Goal: Transaction & Acquisition: Purchase product/service

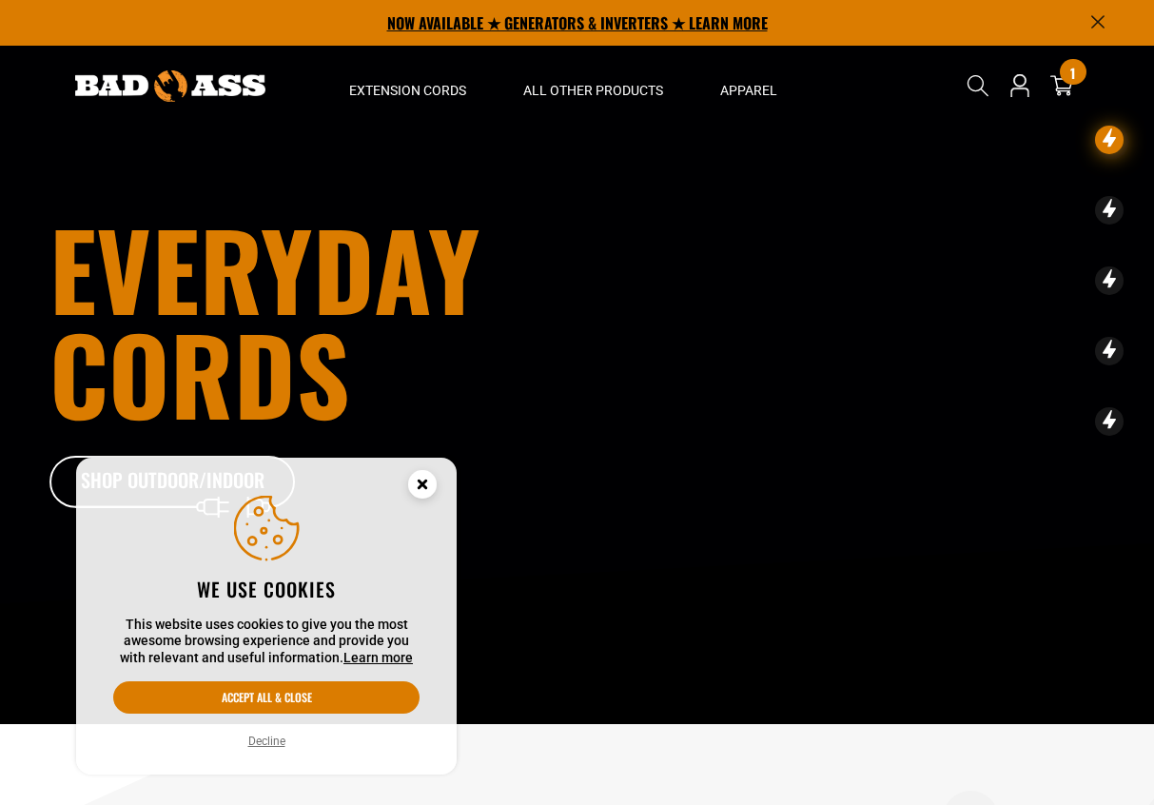
click at [1081, 16] on p "NOW AVAILABLE ★ GENERATORS & INVERTERS ★ LEARN MORE" at bounding box center [577, 23] width 1056 height 46
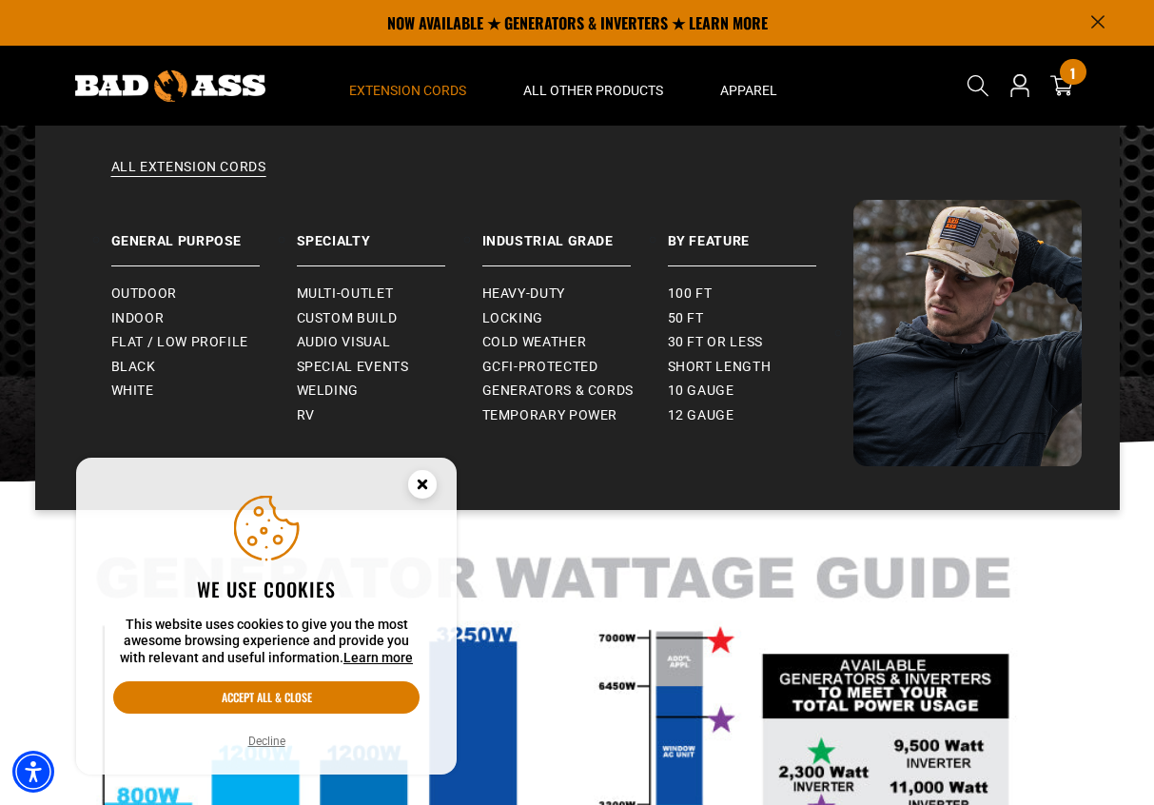
click at [421, 87] on span "Extension Cords" at bounding box center [407, 90] width 117 height 17
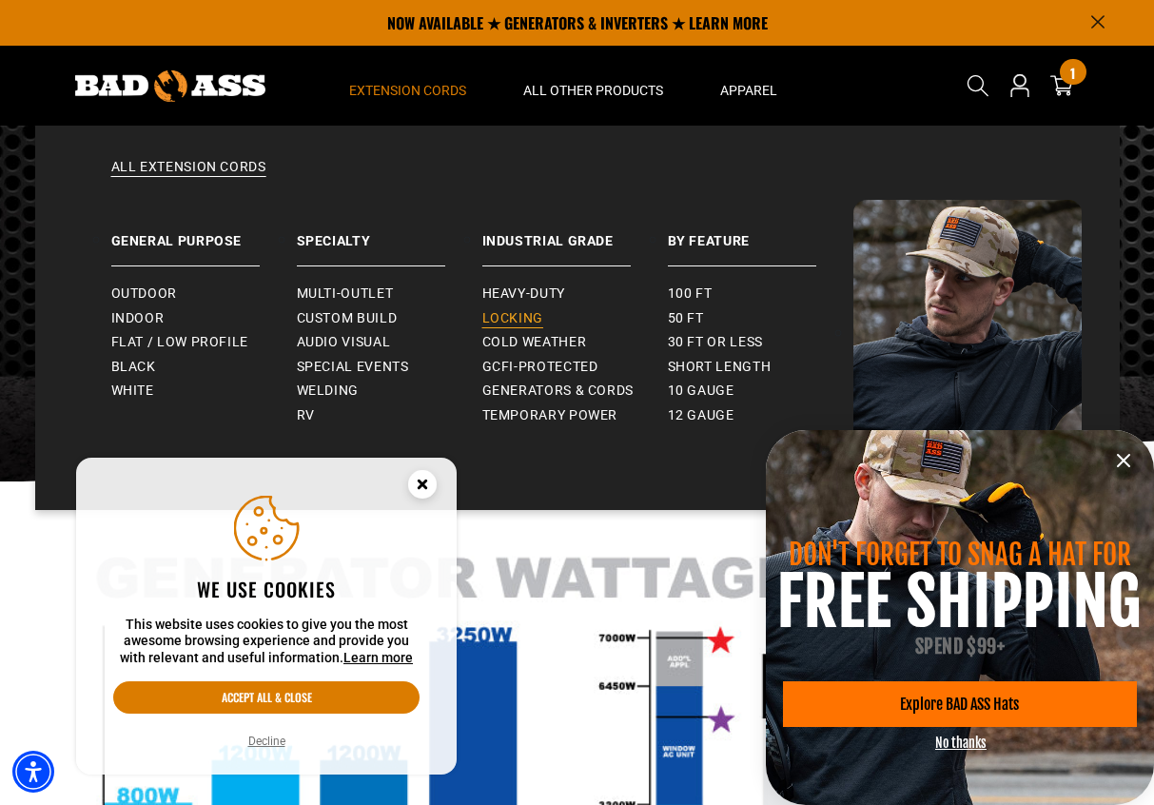
click at [527, 320] on span "Locking" at bounding box center [512, 318] width 61 height 17
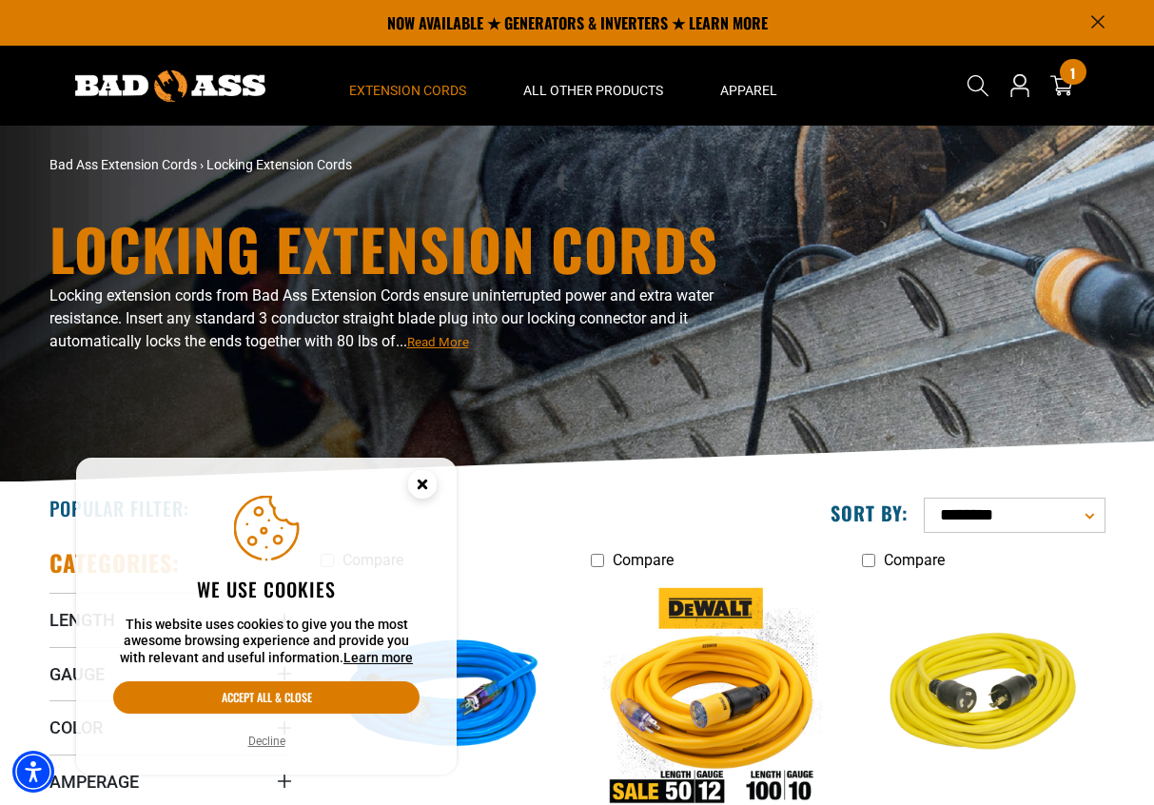
click at [420, 480] on icon "Close this option" at bounding box center [422, 483] width 7 height 7
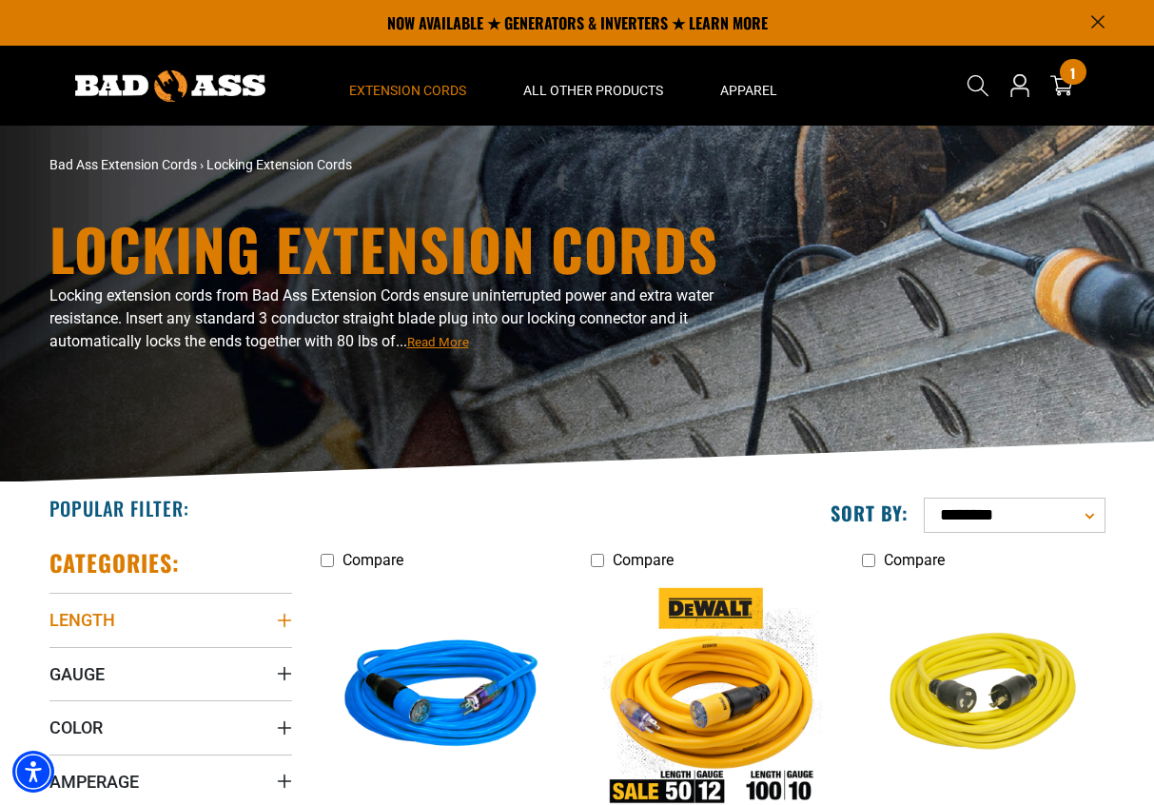
click at [280, 622] on icon "Length" at bounding box center [284, 620] width 15 height 15
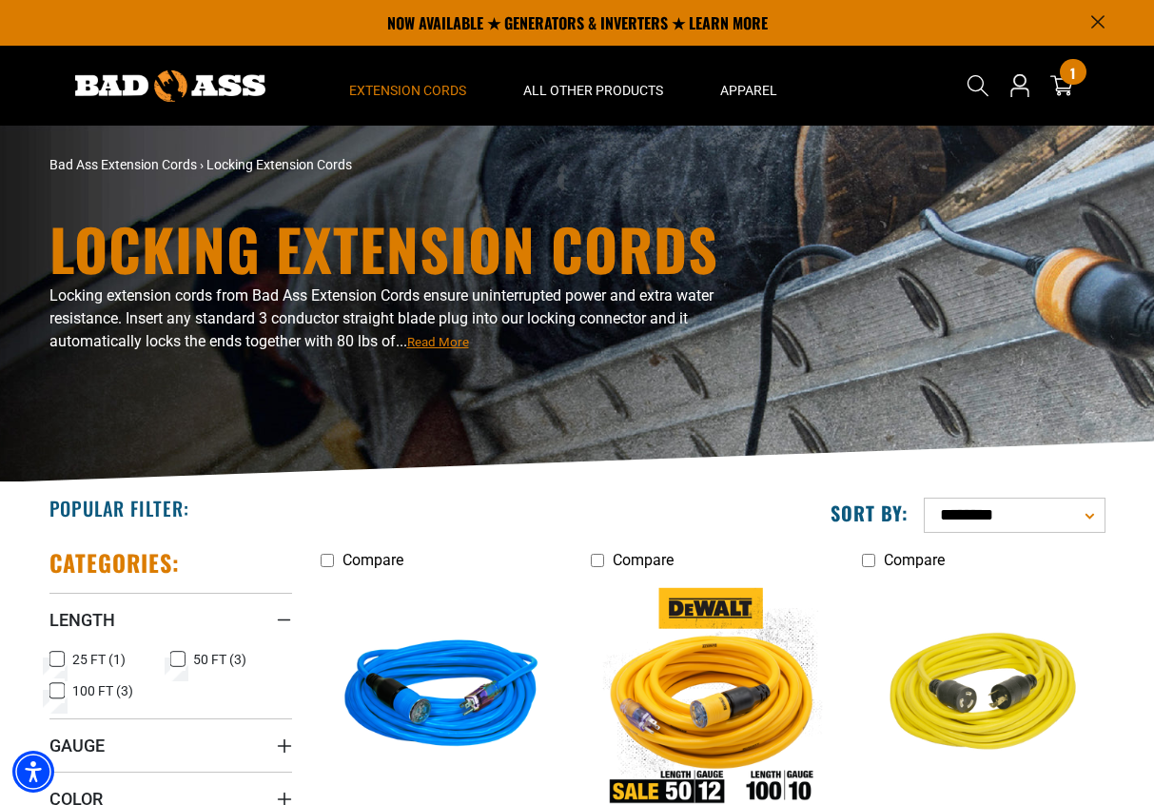
click at [174, 655] on icon at bounding box center [177, 659] width 15 height 25
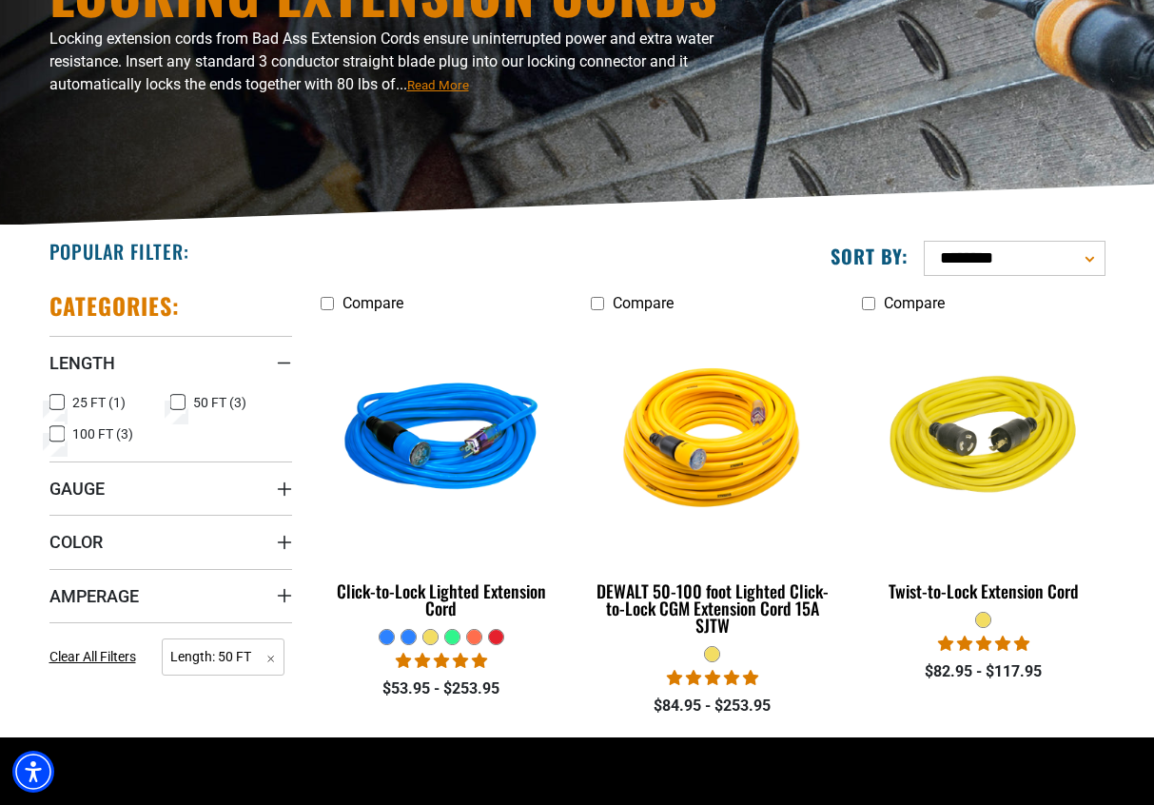
scroll to position [272, 0]
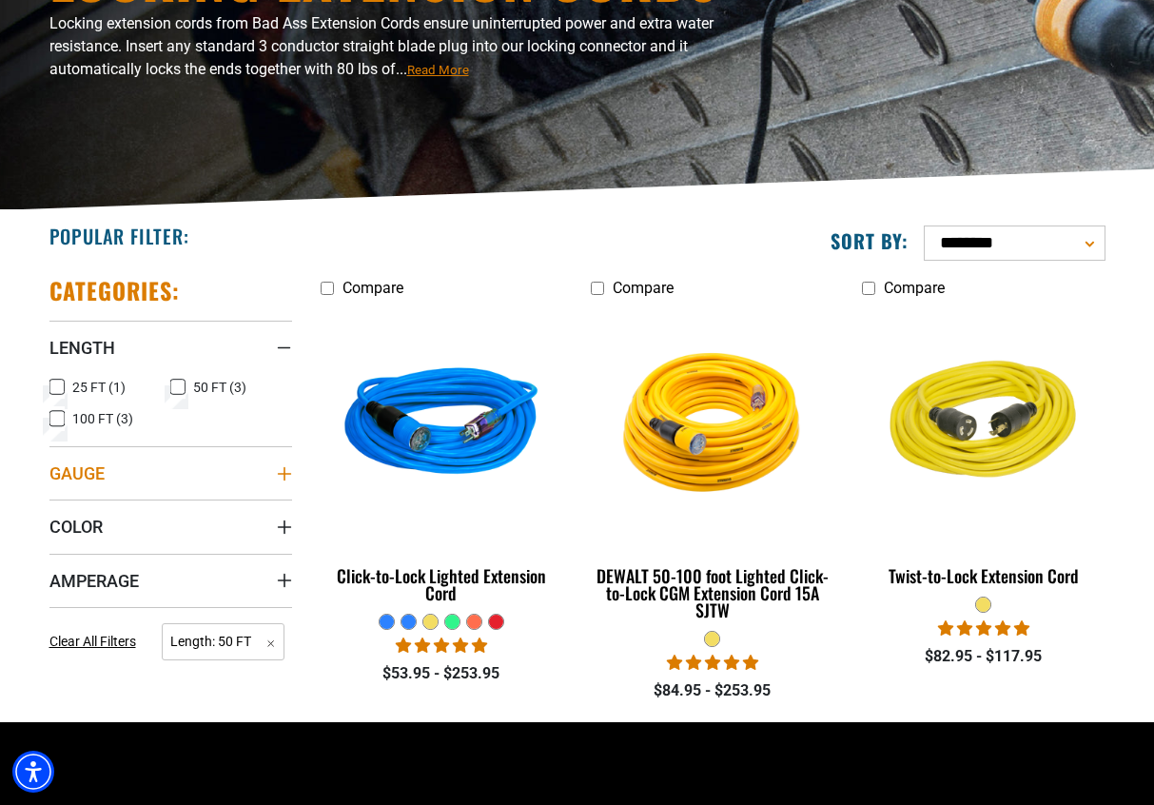
click at [287, 471] on icon "Gauge" at bounding box center [284, 473] width 15 height 15
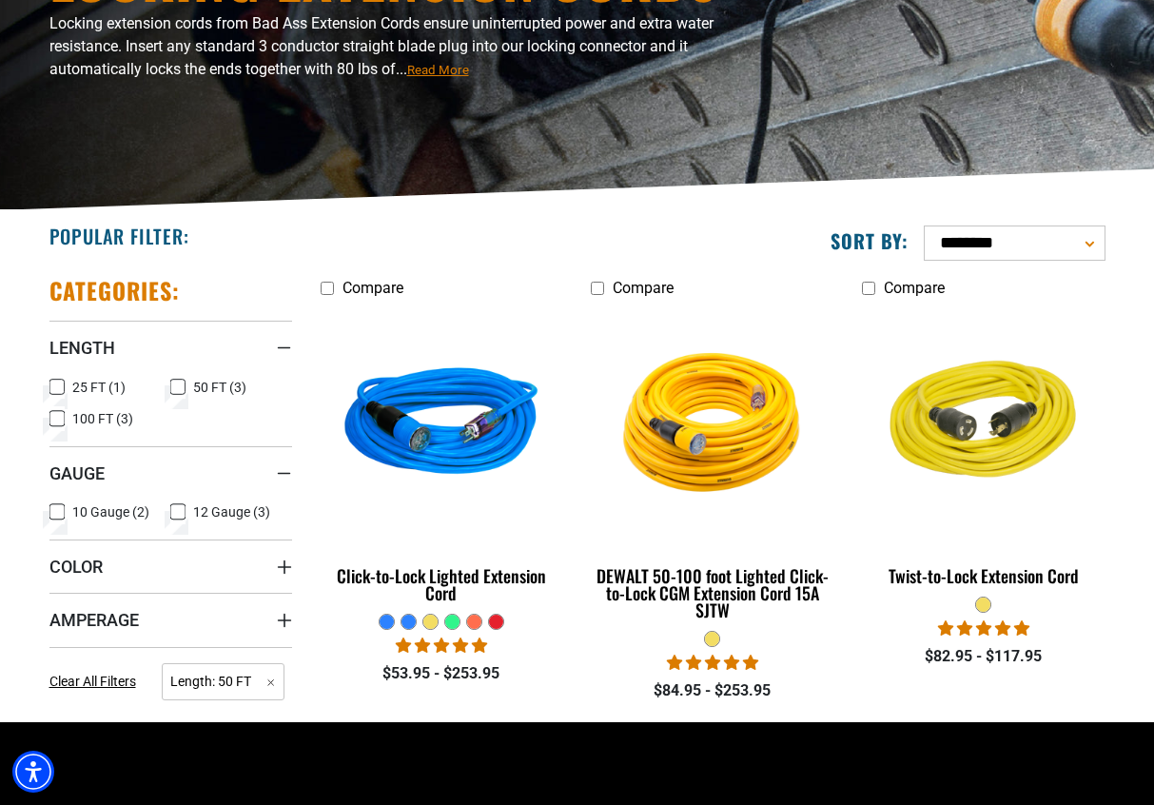
click at [180, 513] on icon at bounding box center [177, 511] width 15 height 25
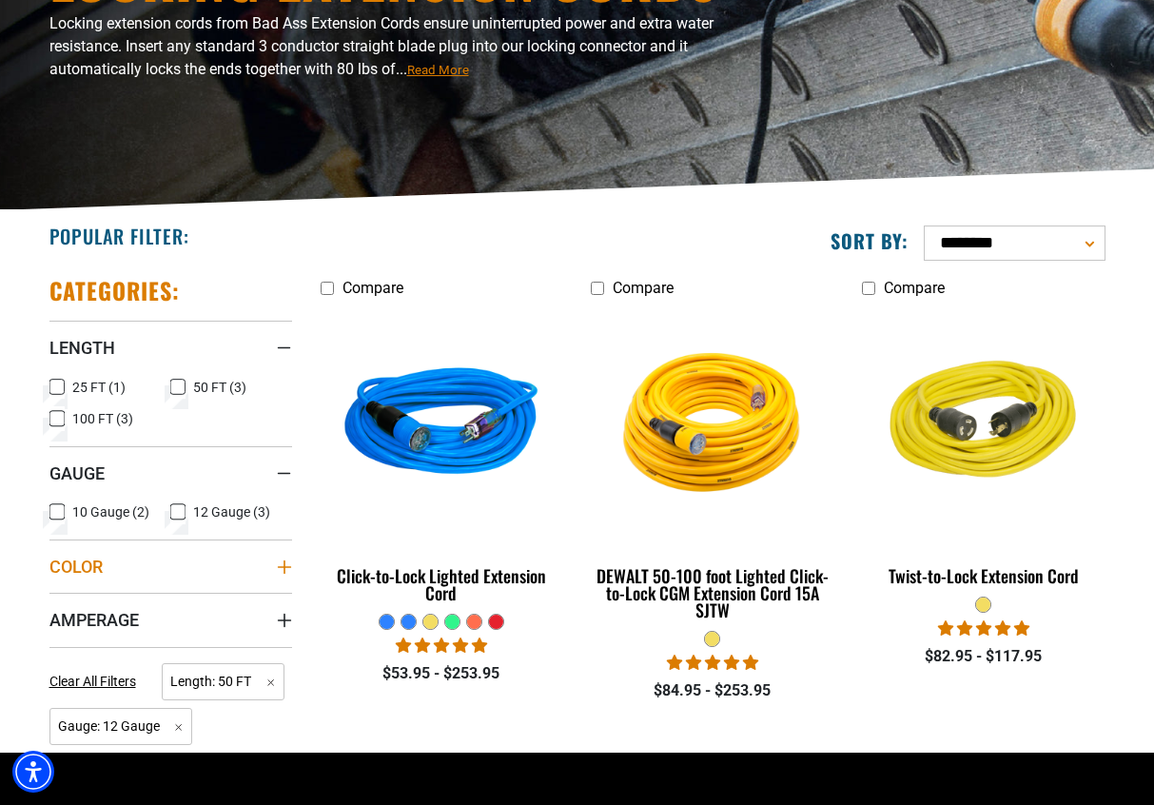
click at [286, 563] on icon "Color" at bounding box center [284, 566] width 15 height 15
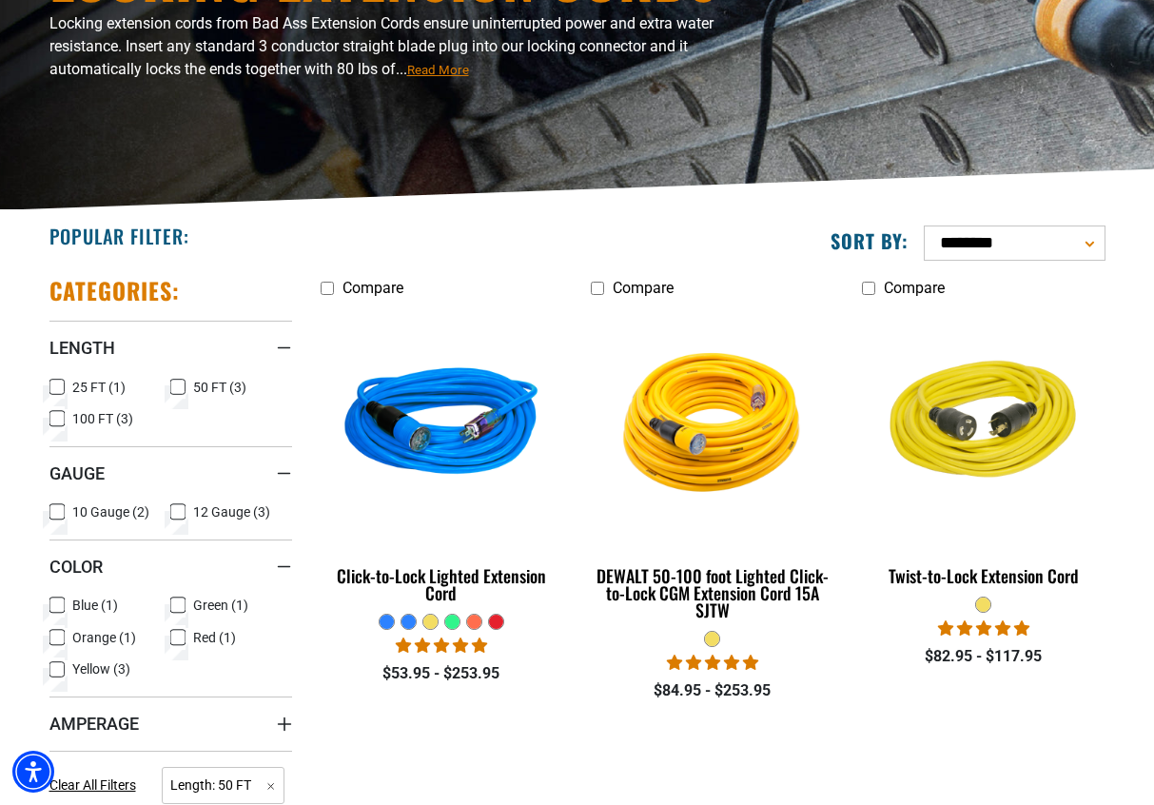
click at [60, 636] on icon at bounding box center [56, 637] width 15 height 25
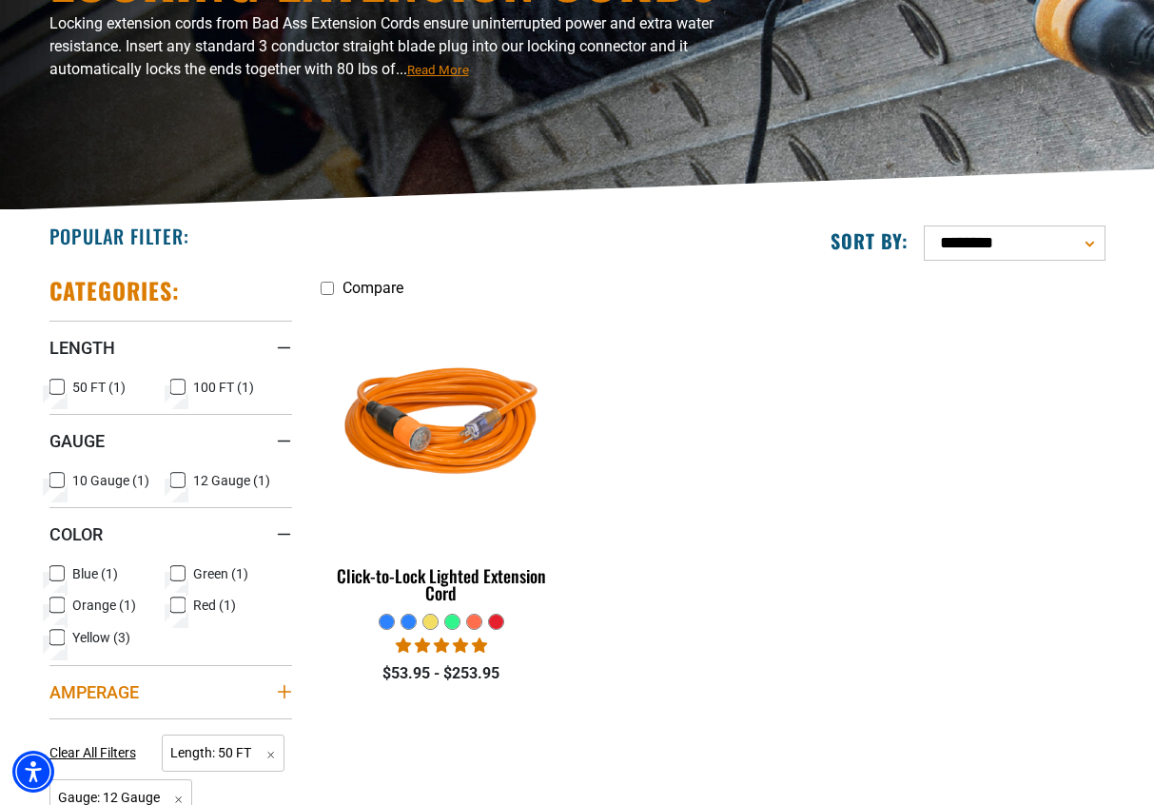
click at [289, 695] on icon "Amperage" at bounding box center [284, 691] width 15 height 15
click at [750, 655] on ul "Compare Click-to-Lock Lighted Extension Cord" at bounding box center [712, 490] width 813 height 428
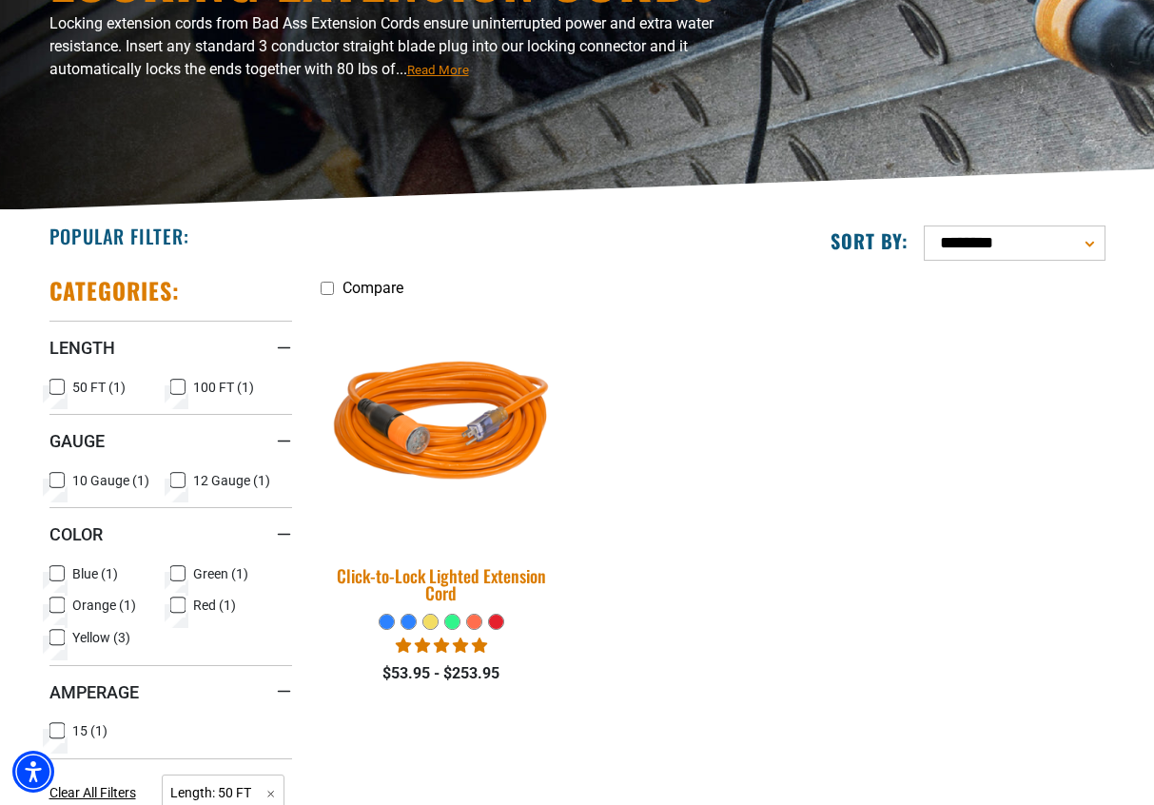
click at [487, 445] on img at bounding box center [441, 425] width 266 height 244
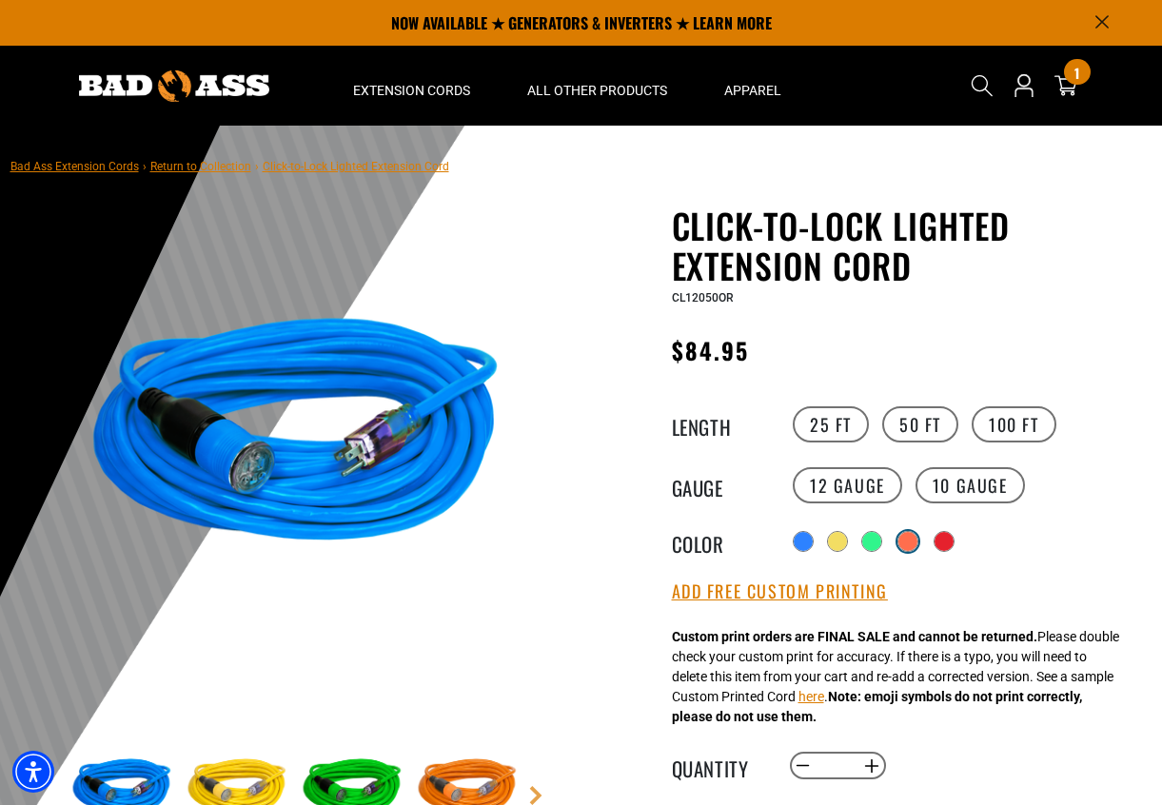
click at [916, 545] on div at bounding box center [907, 541] width 19 height 19
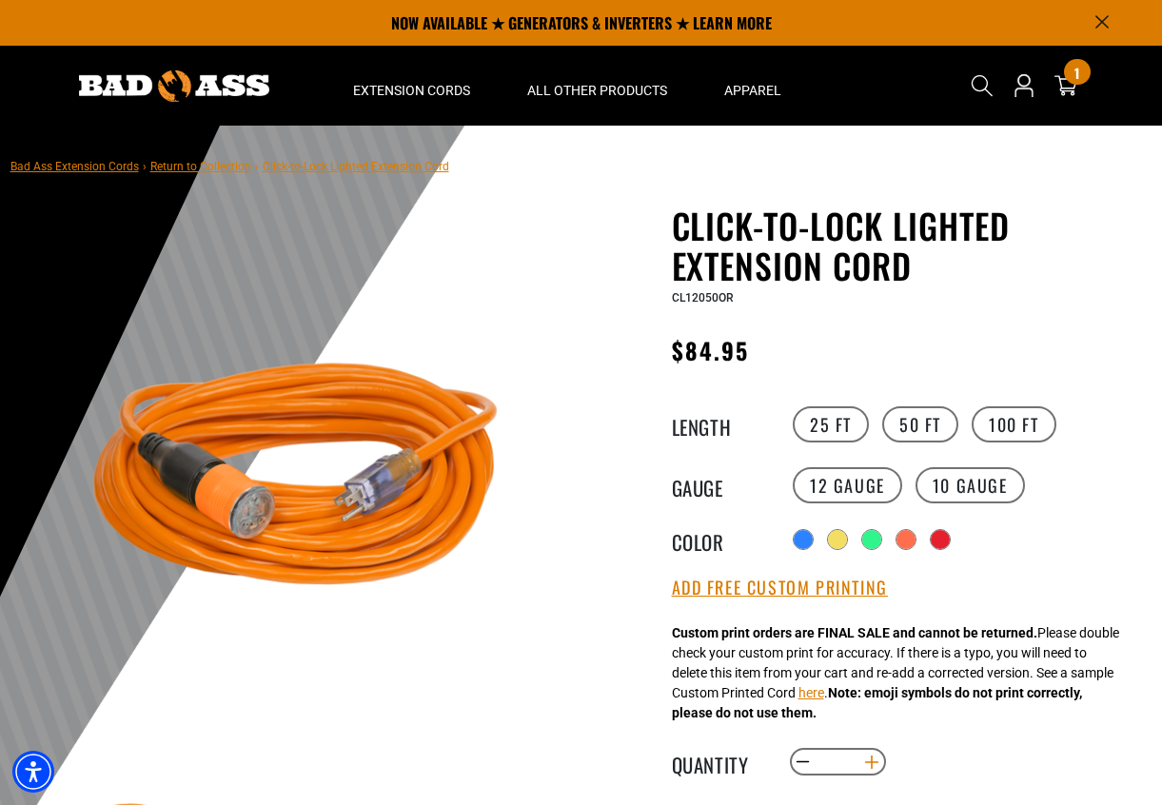
click at [878, 763] on button "Increase quantity for Click-to-Lock Lighted Extension Cord" at bounding box center [870, 762] width 29 height 32
type input "*"
click at [840, 770] on input "*" at bounding box center [836, 762] width 39 height 32
click at [1027, 767] on div "Decrease quantity for Click-to-Lock Lighted Extension Cord * Increase quantity …" at bounding box center [982, 762] width 388 height 32
drag, startPoint x: 1135, startPoint y: 205, endPoint x: 1145, endPoint y: 379, distance: 173.5
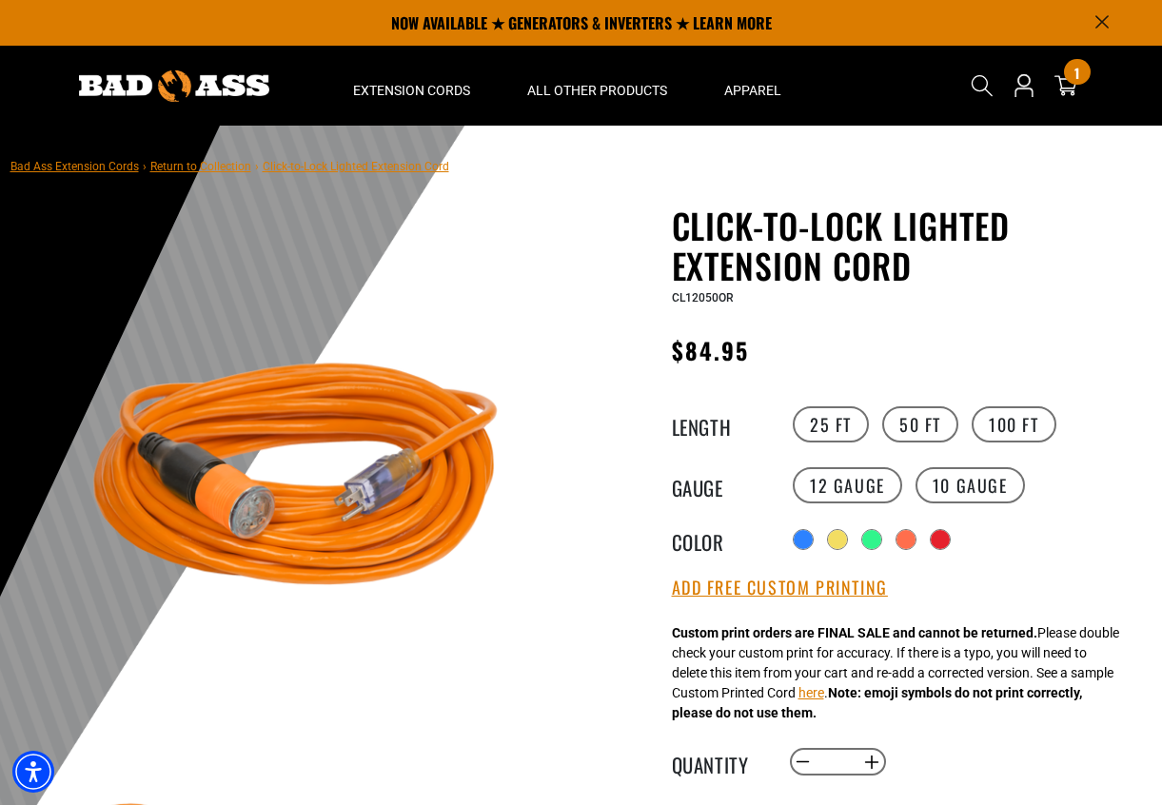
click at [1145, 379] on div "Click-to-Lock Lighted Extension Cord Click-to-Lock Lighted Extension Cord CL120…" at bounding box center [866, 806] width 571 height 1203
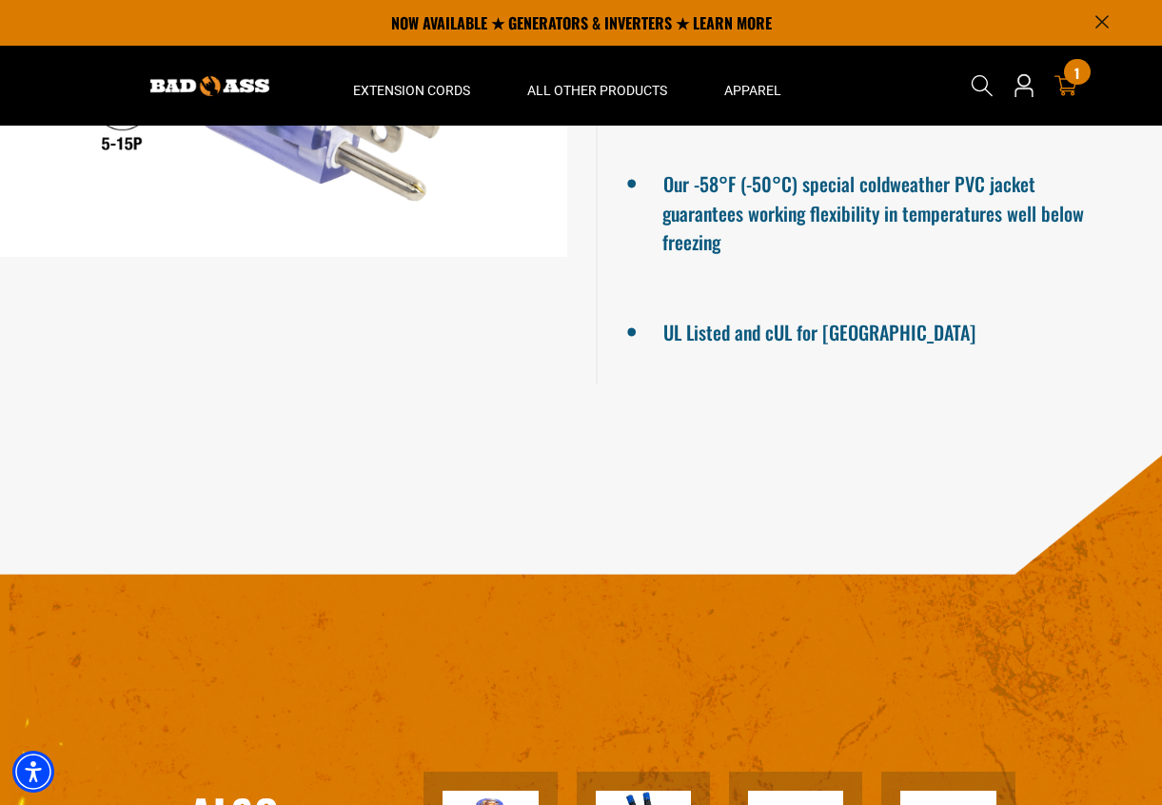
scroll to position [164, 0]
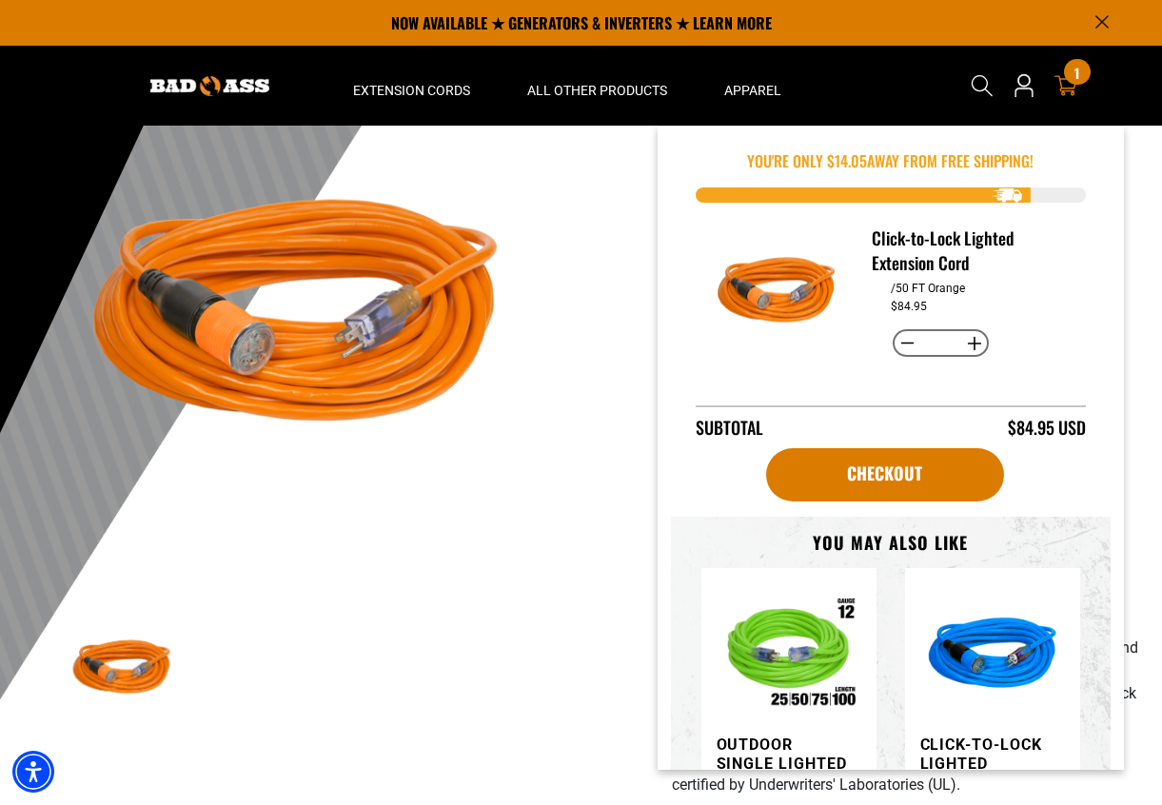
click at [1074, 68] on span "1" at bounding box center [1076, 73] width 5 height 14
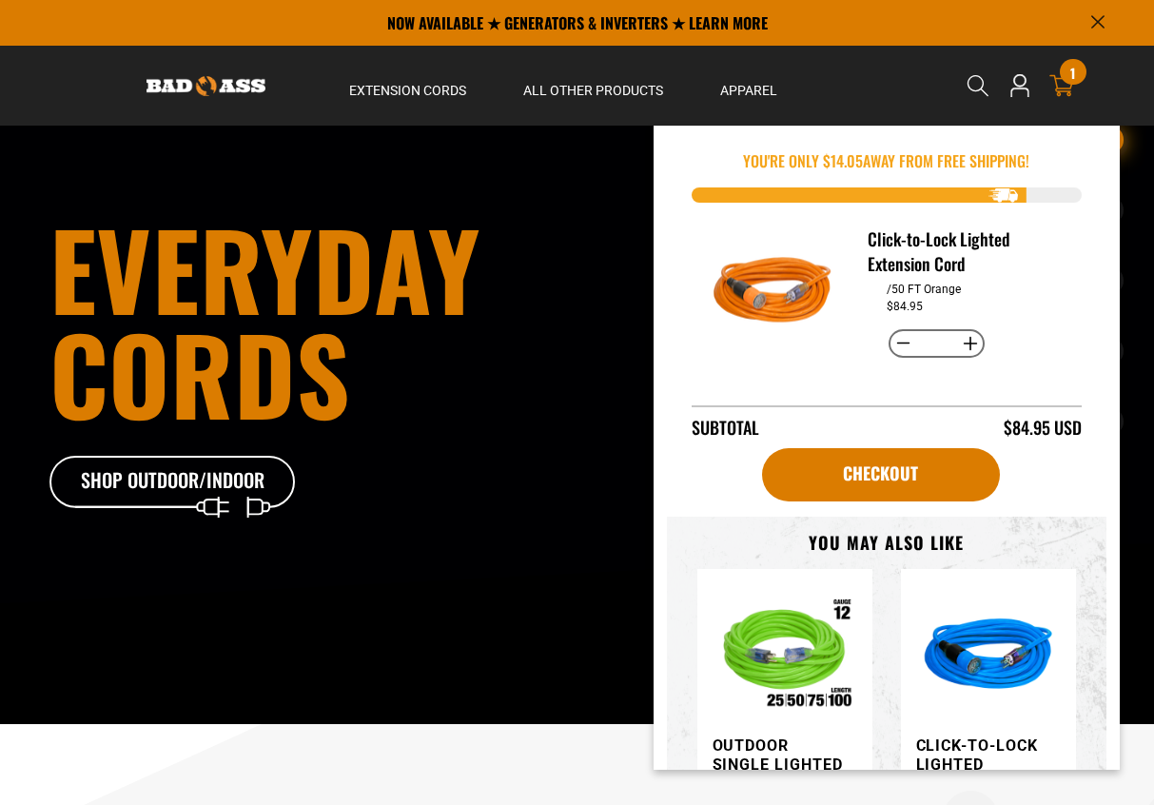
click at [1074, 76] on span "1" at bounding box center [1072, 73] width 5 height 14
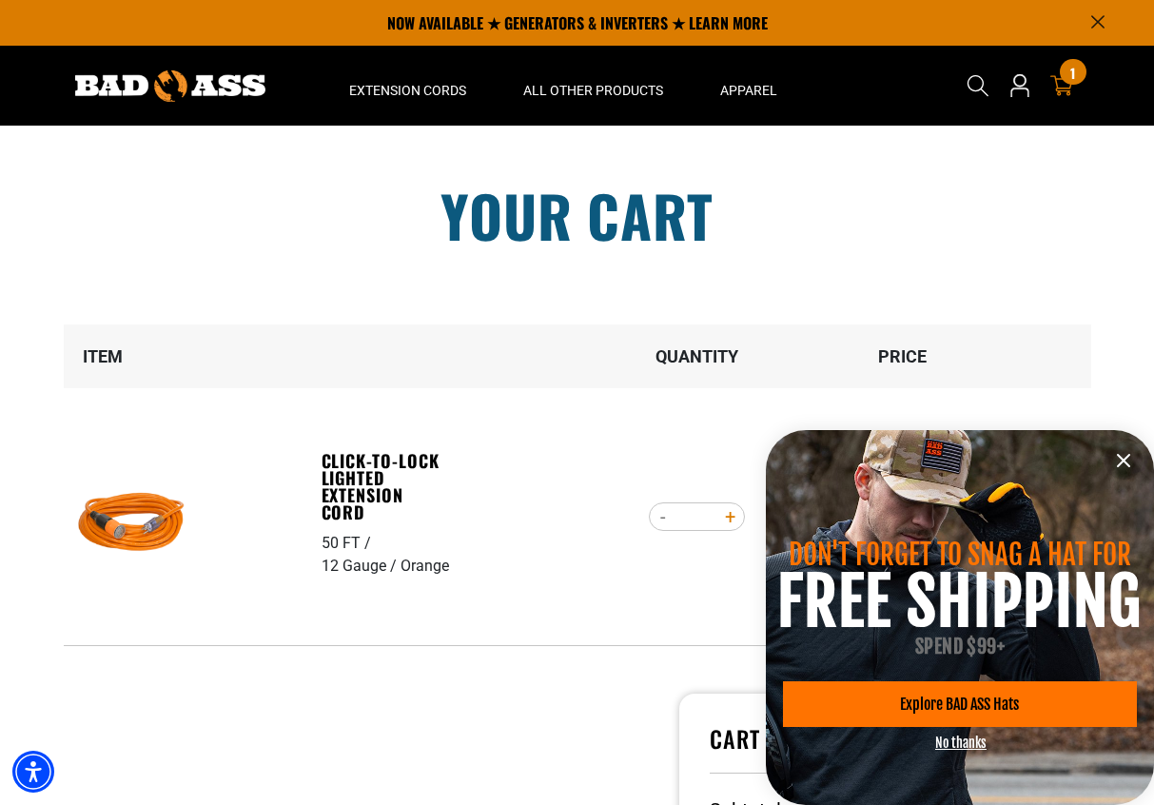
click at [727, 518] on button "Increase quantity for Click-to-Lock Lighted Extension Cord" at bounding box center [729, 516] width 29 height 32
type input "*"
click at [1056, 379] on tr "Item Quantity Price" at bounding box center [577, 356] width 1027 height 64
click at [1124, 455] on icon "information" at bounding box center [1123, 460] width 23 height 23
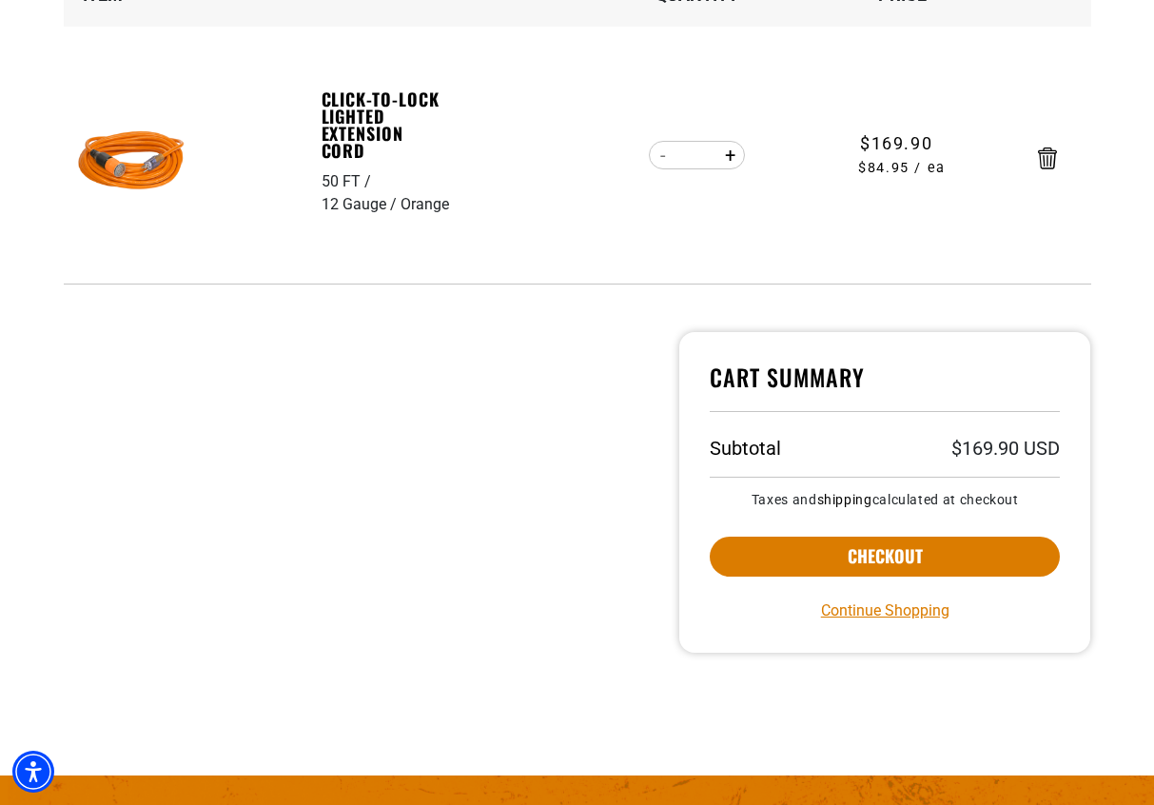
scroll to position [438, 0]
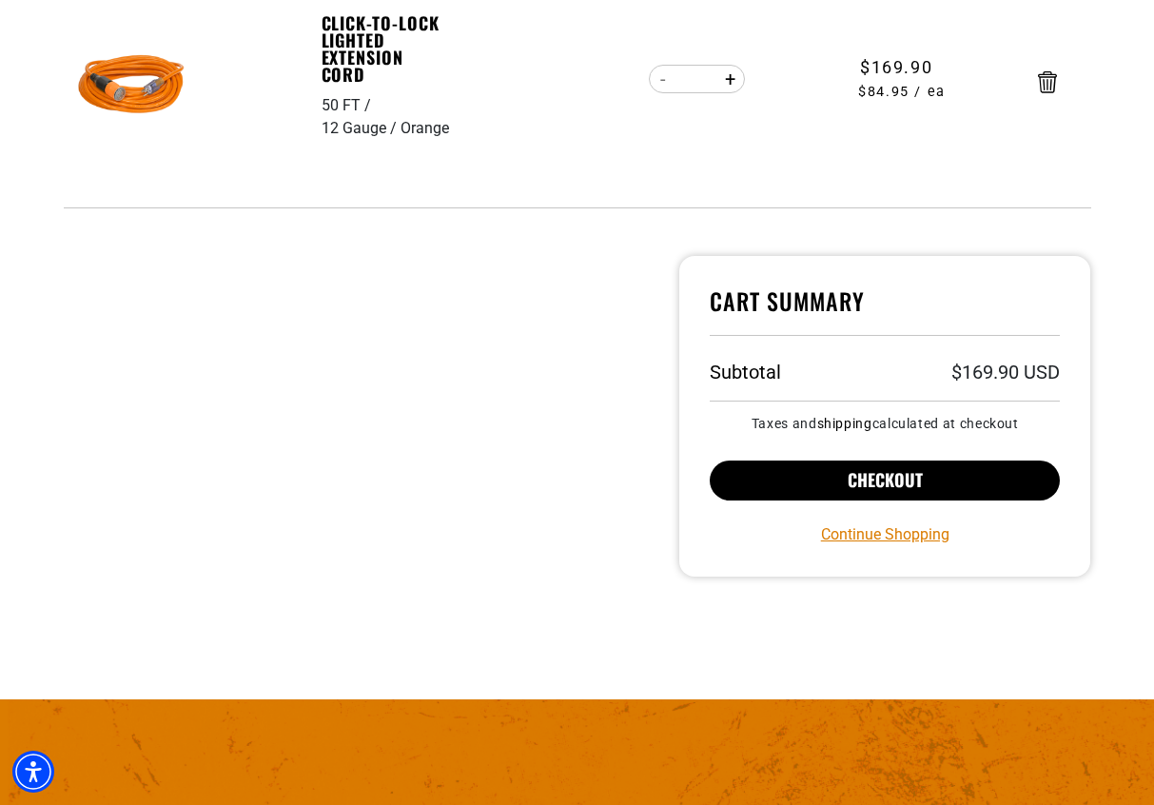
click at [1009, 488] on button "Checkout" at bounding box center [885, 480] width 351 height 40
